Goal: Browse casually

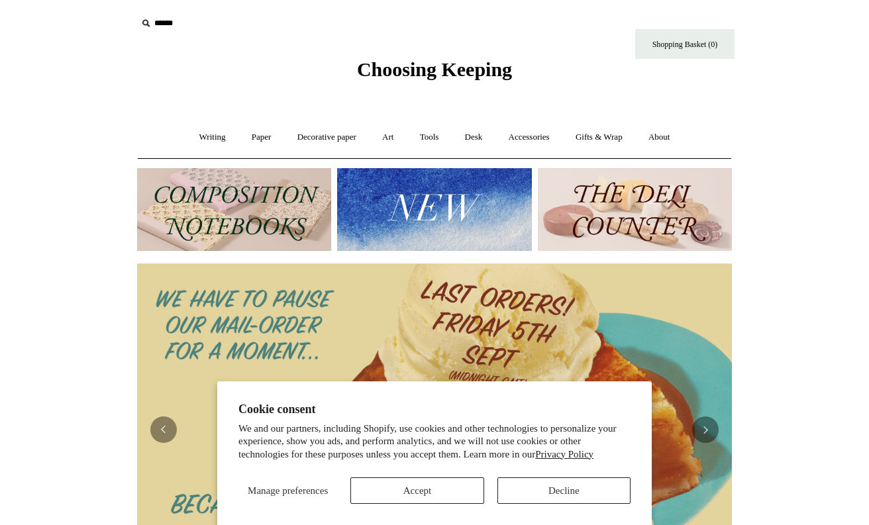
click at [537, 489] on button "Decline" at bounding box center [563, 491] width 133 height 26
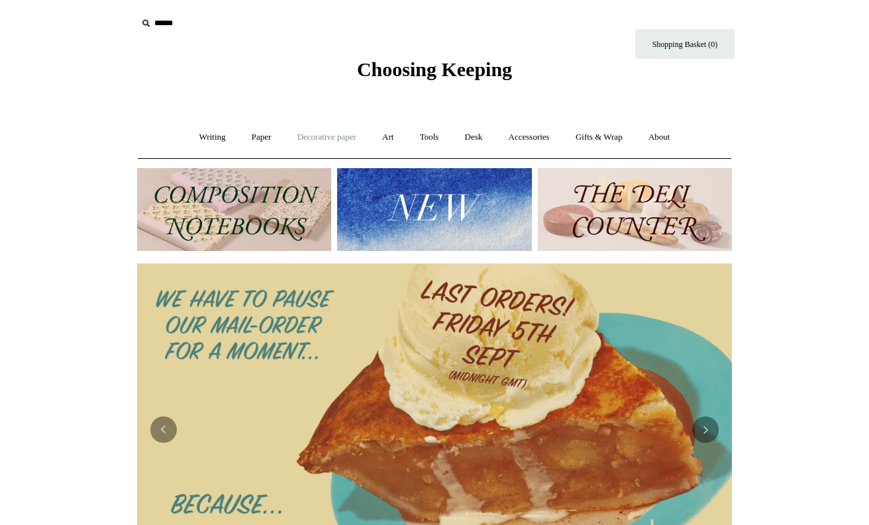
click at [321, 132] on link "Decorative paper +" at bounding box center [326, 137] width 83 height 35
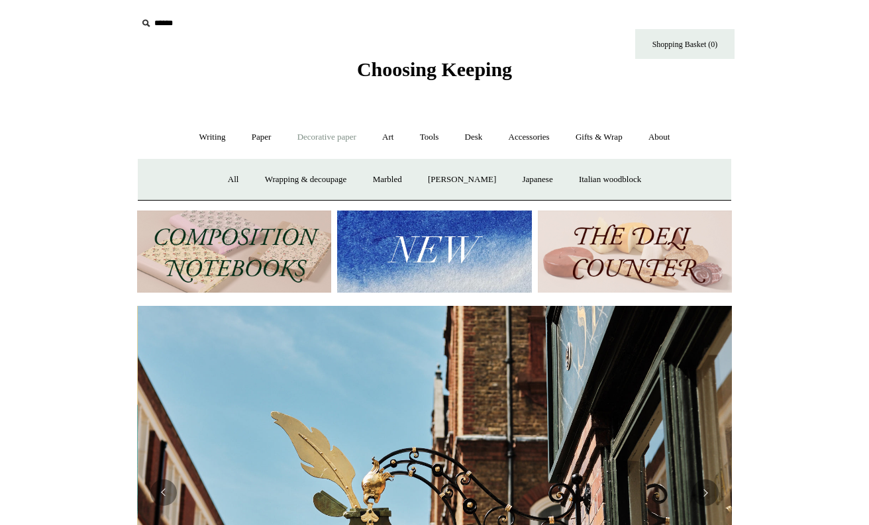
scroll to position [0, 595]
click at [224, 179] on link "All" at bounding box center [233, 179] width 35 height 35
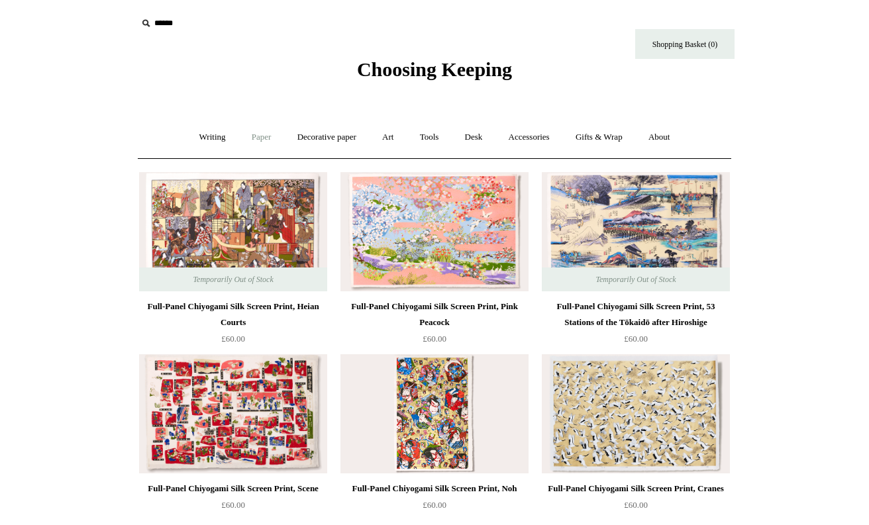
click at [259, 135] on link "Paper +" at bounding box center [262, 137] width 44 height 35
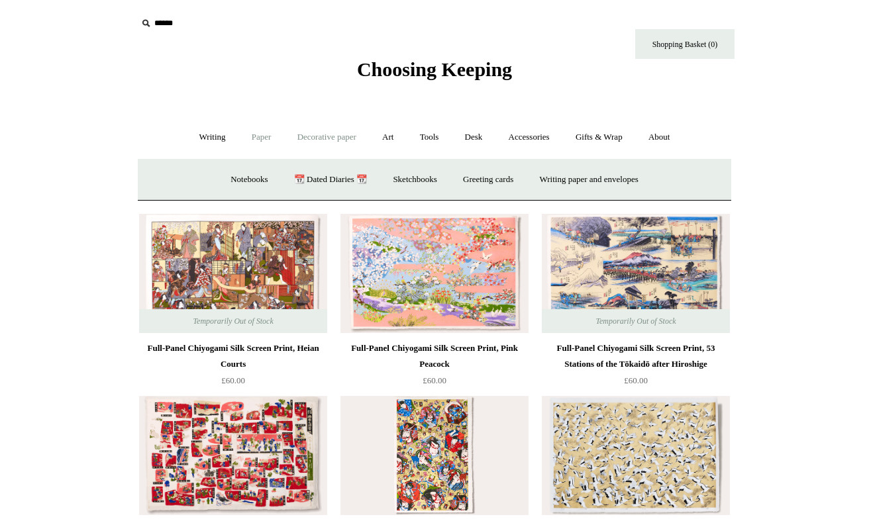
click at [307, 134] on link "Decorative paper +" at bounding box center [326, 137] width 83 height 35
click at [544, 178] on link "Japanese" at bounding box center [537, 179] width 54 height 35
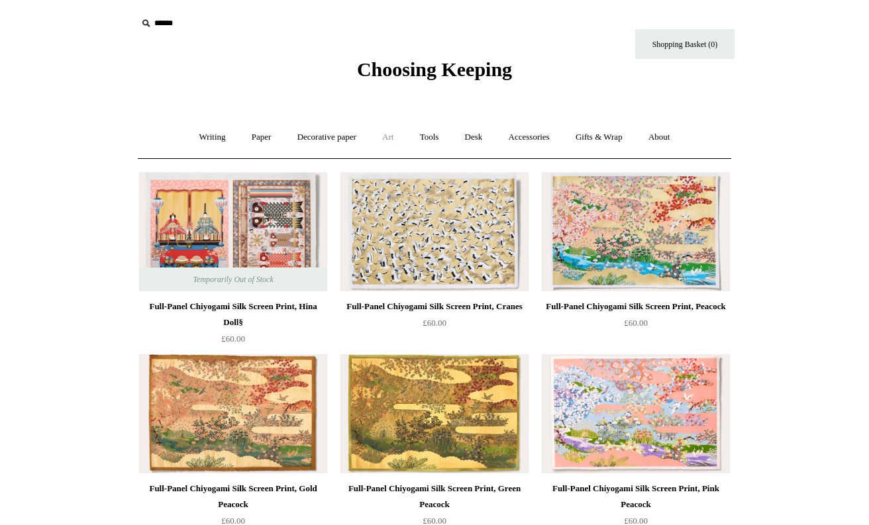
click at [387, 135] on link "Art +" at bounding box center [387, 137] width 35 height 35
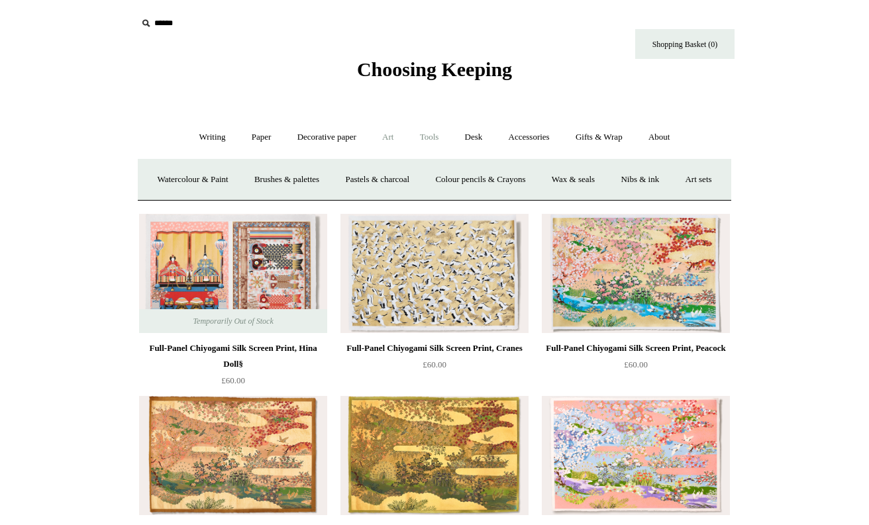
click at [430, 135] on link "Tools +" at bounding box center [429, 137] width 43 height 35
click at [360, 176] on link "Scissors" at bounding box center [359, 179] width 52 height 35
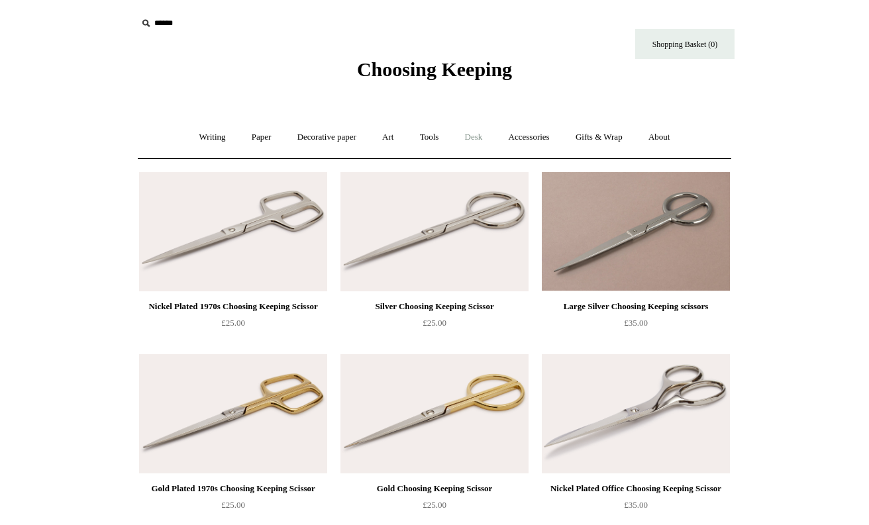
click at [476, 136] on link "Desk +" at bounding box center [474, 137] width 42 height 35
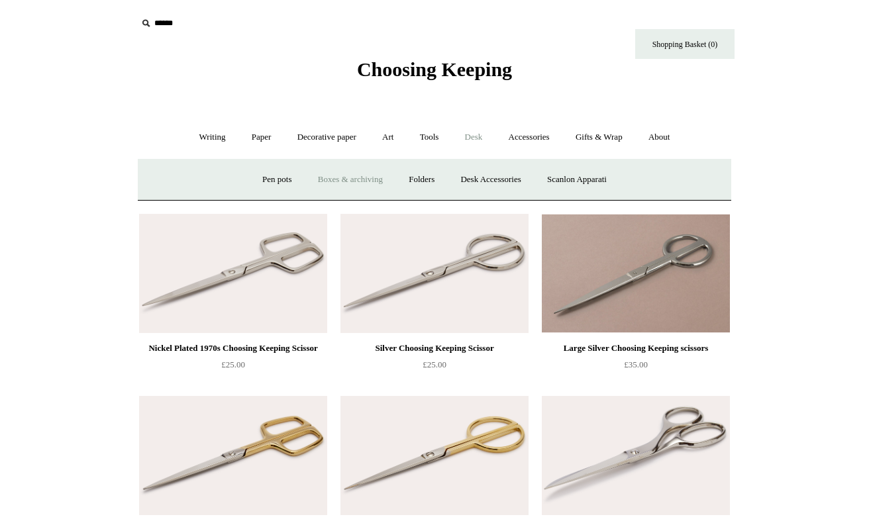
click at [368, 174] on link "Boxes & archiving" at bounding box center [350, 179] width 89 height 35
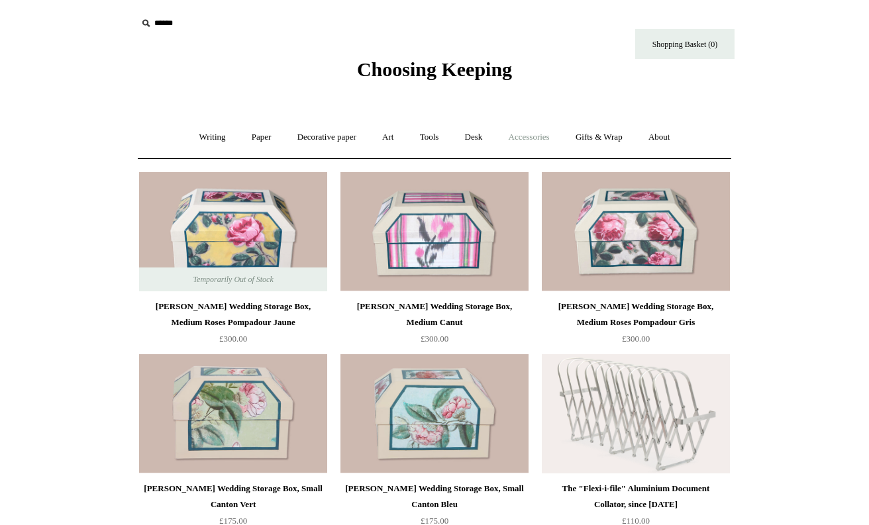
click at [534, 138] on link "Accessories +" at bounding box center [529, 137] width 65 height 35
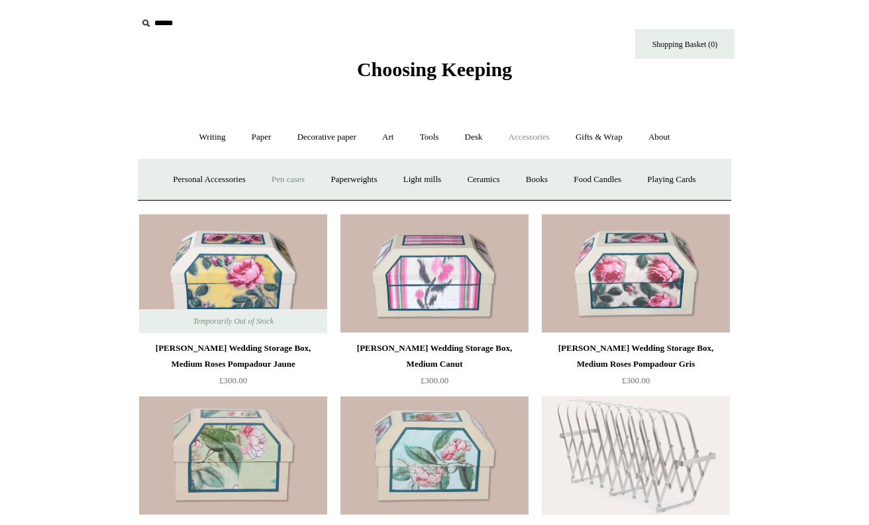
click at [297, 176] on link "Pen cases" at bounding box center [288, 179] width 57 height 35
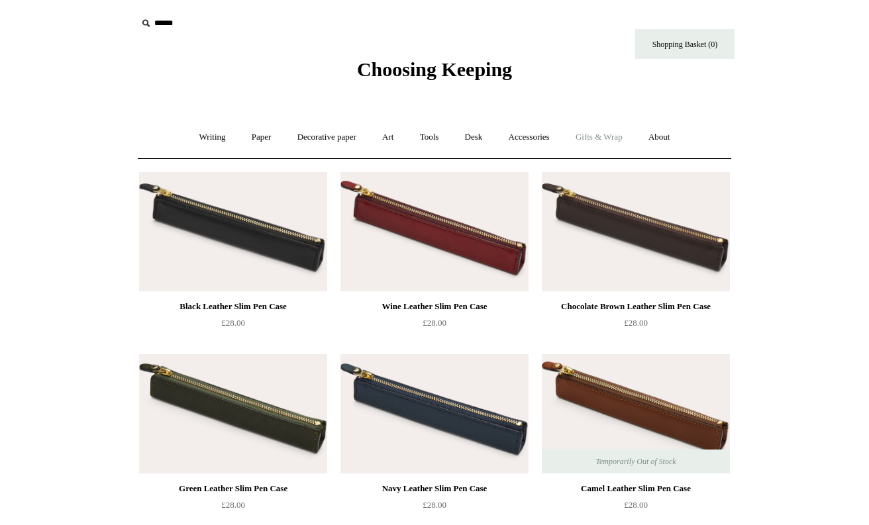
click at [621, 133] on link "Gifts & Wrap +" at bounding box center [599, 137] width 71 height 35
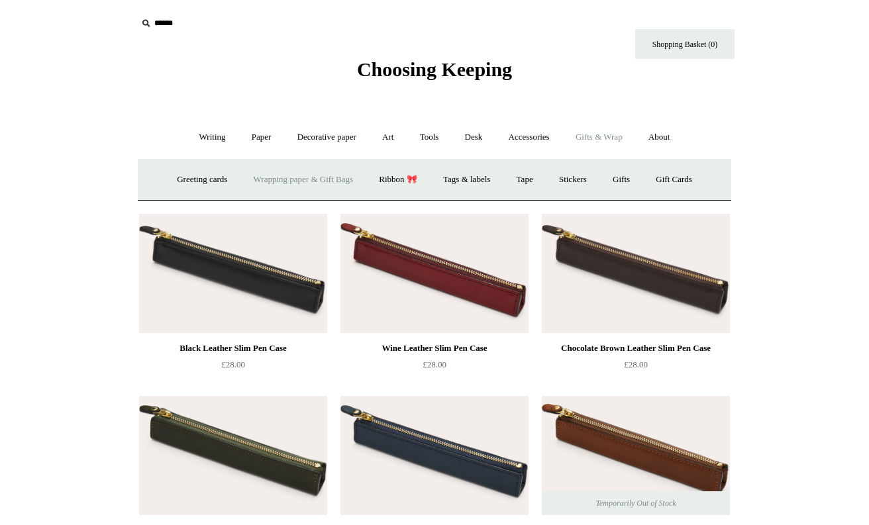
click at [324, 180] on link "Wrapping paper & Gift Bags" at bounding box center [303, 179] width 123 height 35
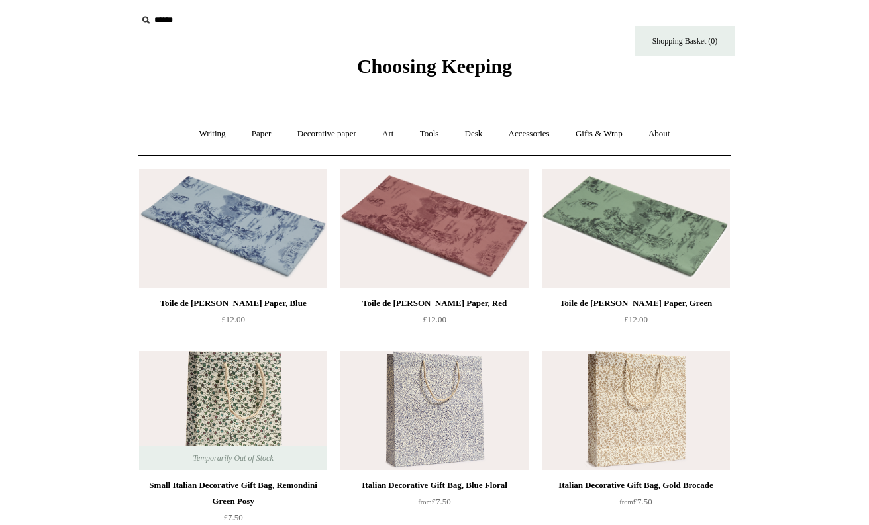
scroll to position [1, 0]
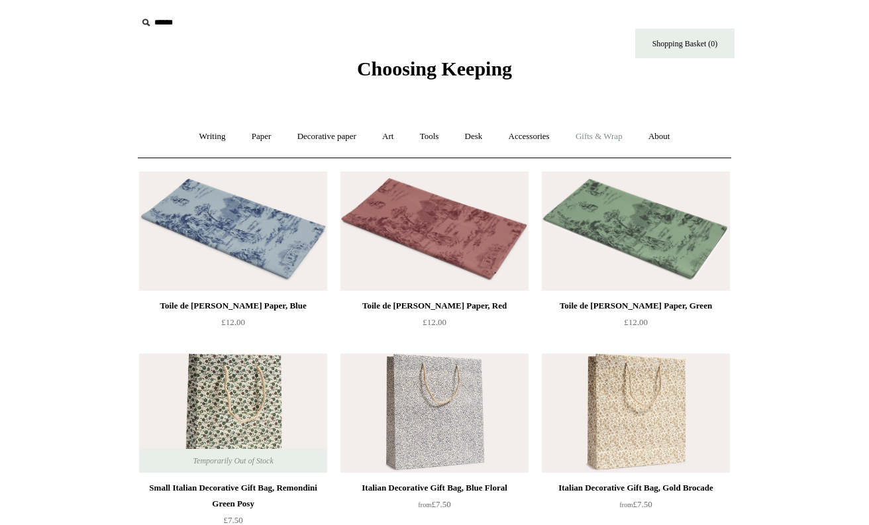
click at [604, 137] on link "Gifts & Wrap +" at bounding box center [599, 136] width 71 height 35
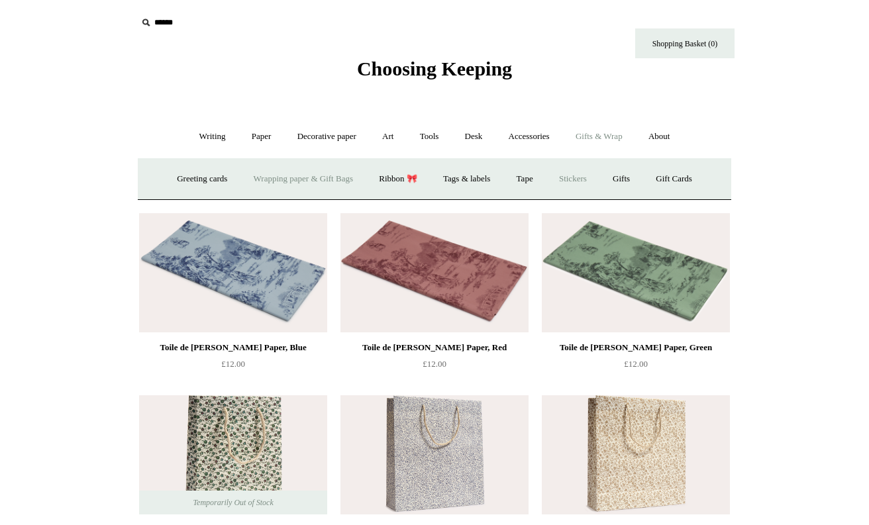
click at [579, 177] on link "Stickers" at bounding box center [573, 179] width 52 height 35
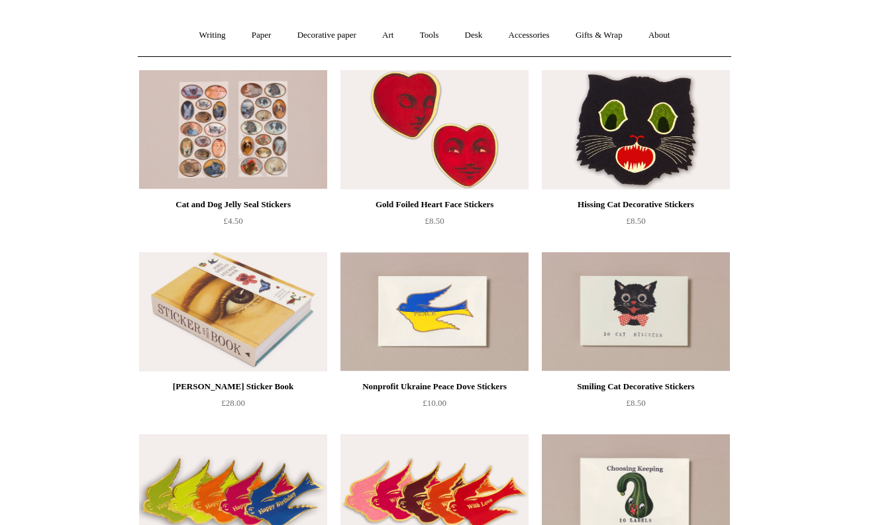
scroll to position [109, 0]
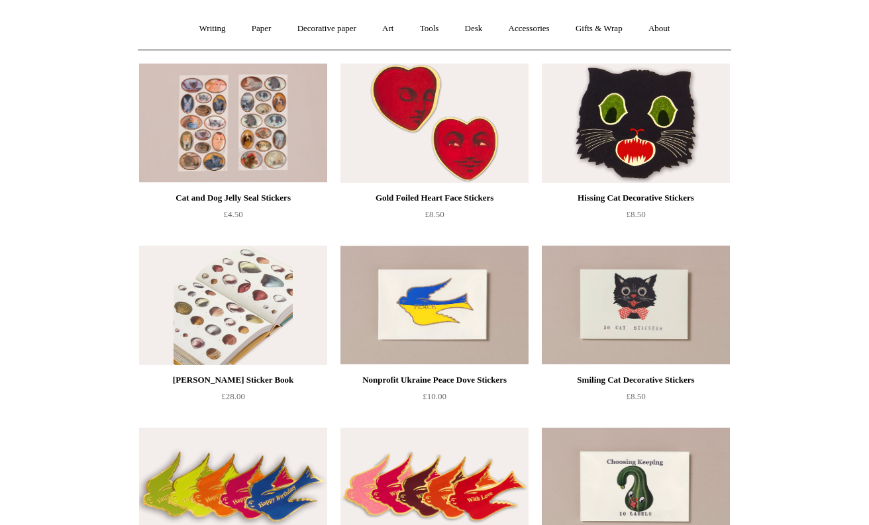
click at [258, 302] on img at bounding box center [233, 305] width 188 height 119
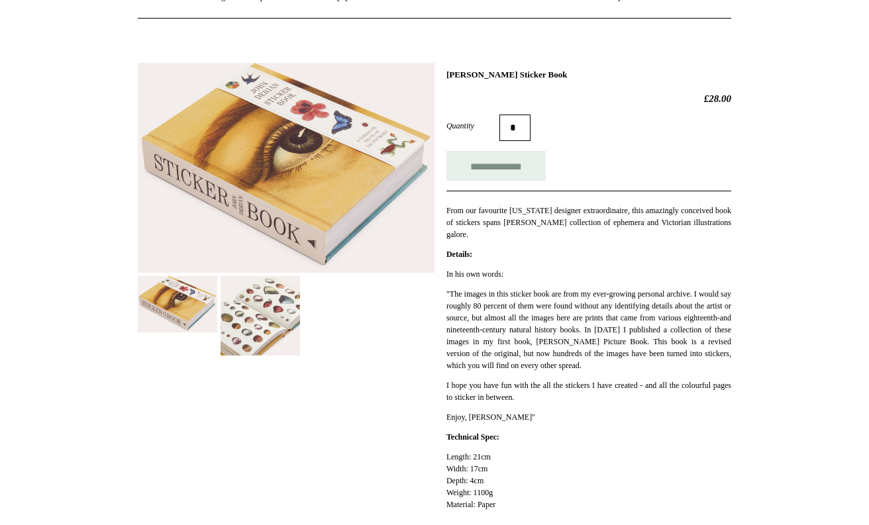
scroll to position [140, 0]
click at [280, 317] on img at bounding box center [260, 315] width 79 height 79
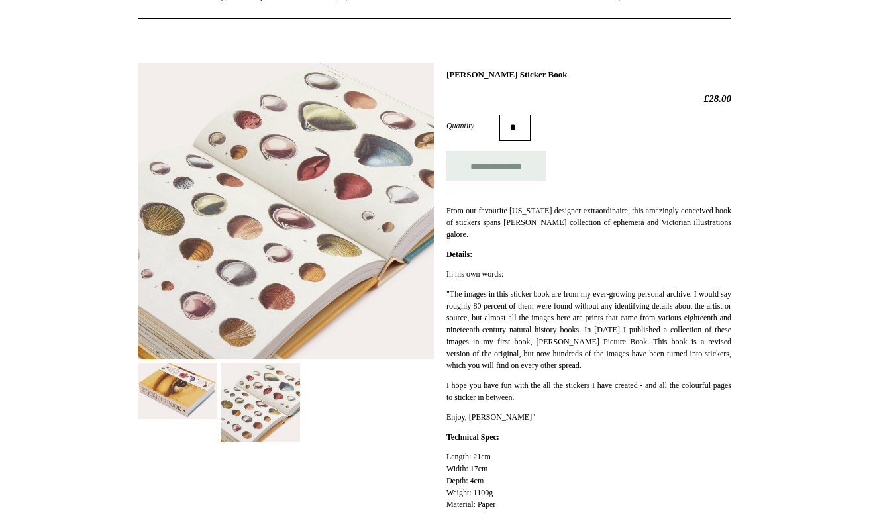
click at [187, 382] on img at bounding box center [177, 391] width 79 height 56
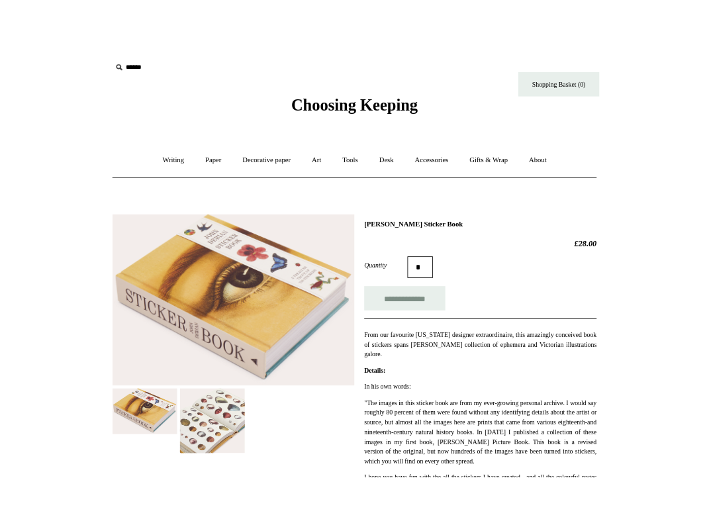
scroll to position [0, 0]
